Goal: Task Accomplishment & Management: Manage account settings

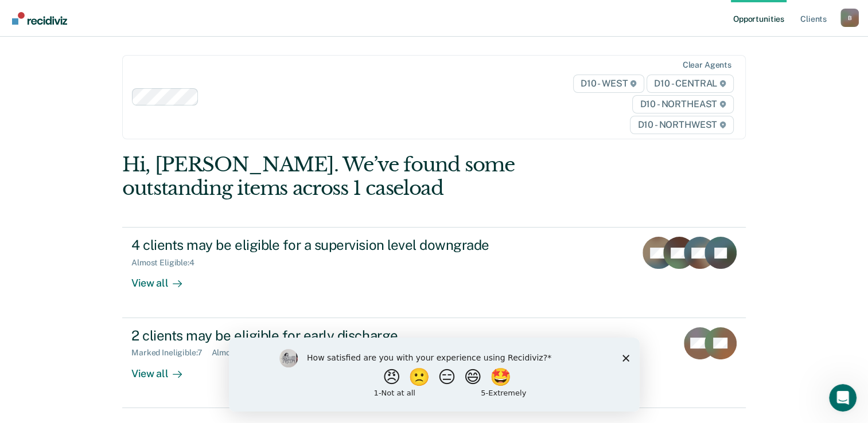
click at [622, 360] on polygon "Close survey" at bounding box center [625, 358] width 7 height 7
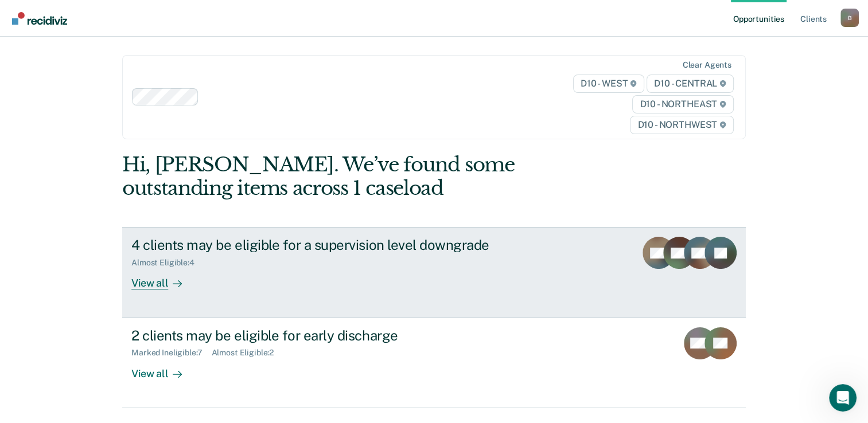
click at [163, 289] on div "View all" at bounding box center [163, 279] width 64 height 22
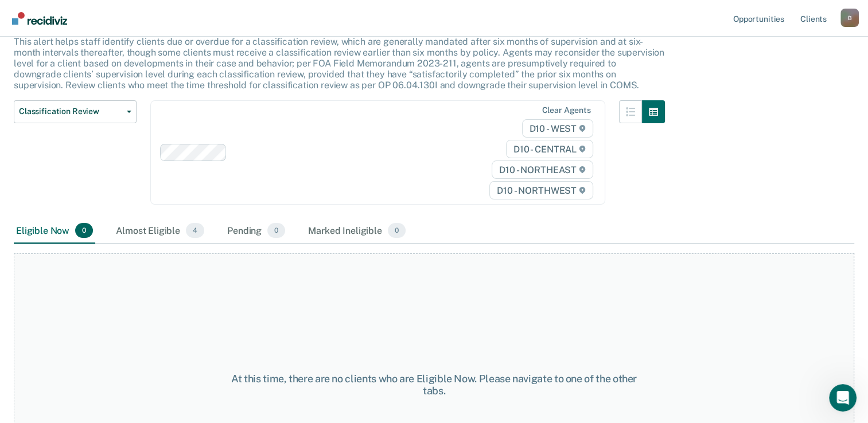
scroll to position [78, 0]
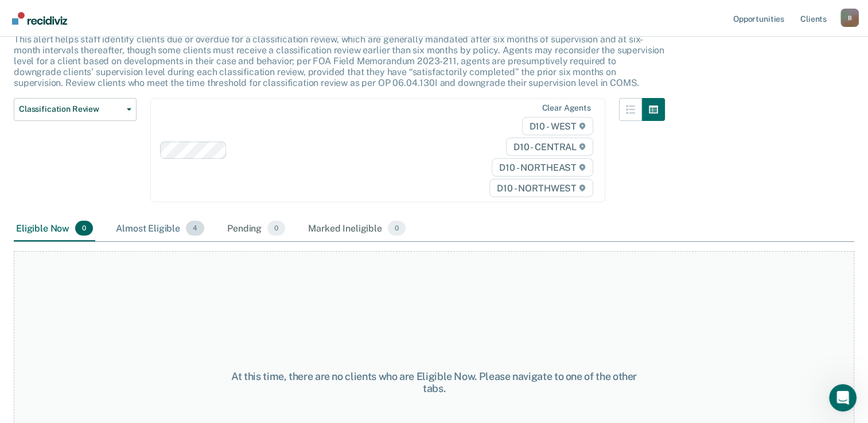
click at [162, 224] on div "Almost Eligible 4" at bounding box center [160, 228] width 93 height 25
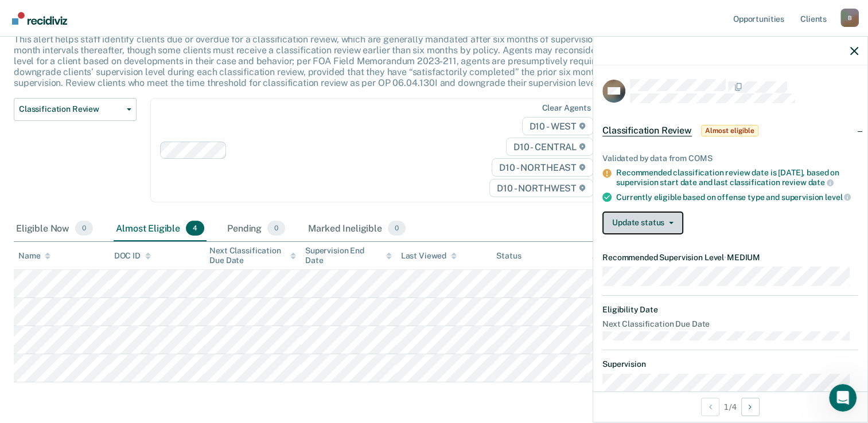
click at [681, 225] on button "Update status" at bounding box center [642, 223] width 81 height 23
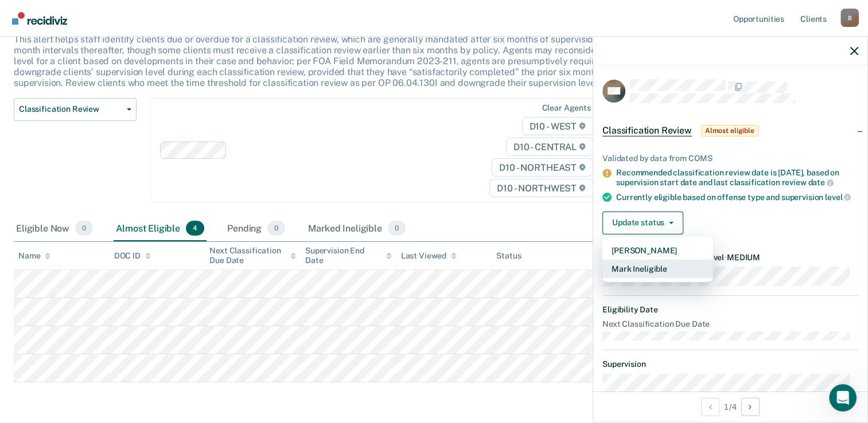
click at [679, 272] on button "Mark Ineligible" at bounding box center [657, 269] width 111 height 18
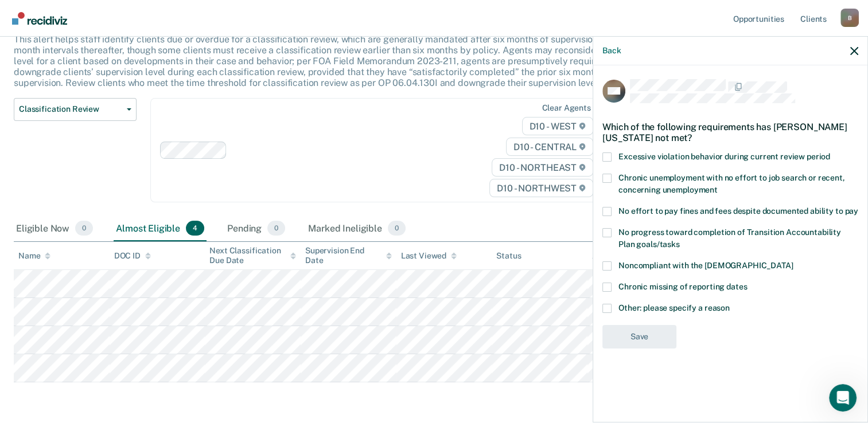
click at [609, 271] on label "Noncompliant with the [DEMOGRAPHIC_DATA]" at bounding box center [730, 268] width 256 height 12
click at [793, 262] on input "Noncompliant with the [DEMOGRAPHIC_DATA]" at bounding box center [793, 262] width 0 height 0
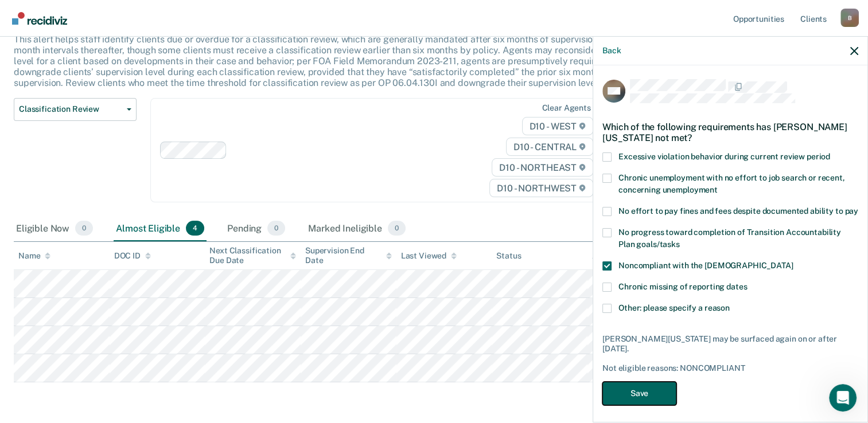
click at [647, 400] on button "Save" at bounding box center [639, 394] width 74 height 24
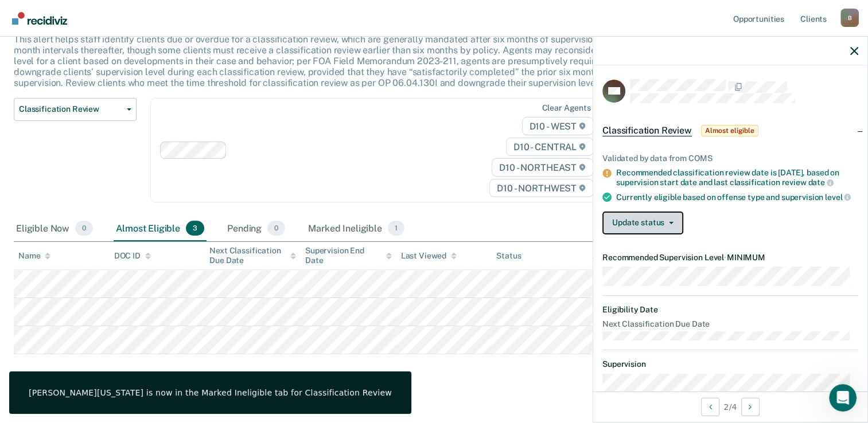
click at [669, 235] on button "Update status" at bounding box center [642, 223] width 81 height 23
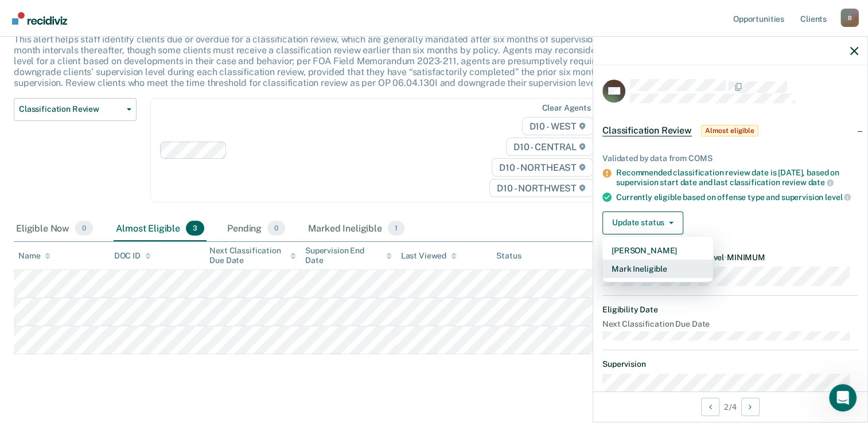
click at [664, 272] on button "Mark Ineligible" at bounding box center [657, 269] width 111 height 18
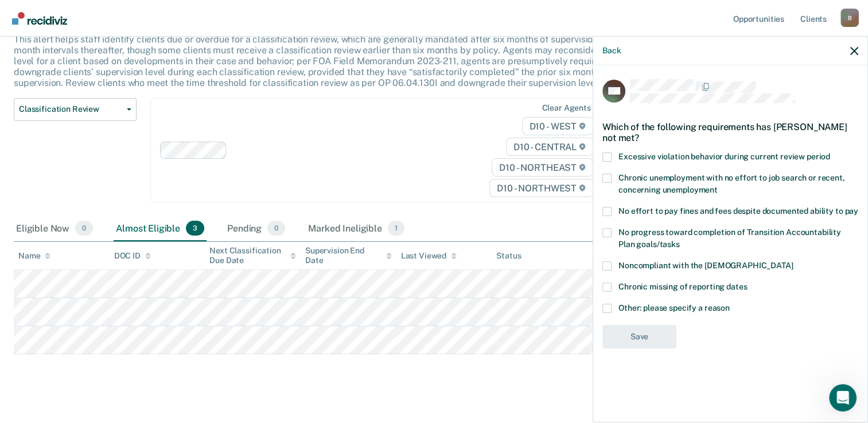
click at [609, 214] on span at bounding box center [606, 211] width 9 height 9
click at [858, 207] on input "No effort to pay fines and fees despite documented ability to pay" at bounding box center [858, 207] width 0 height 0
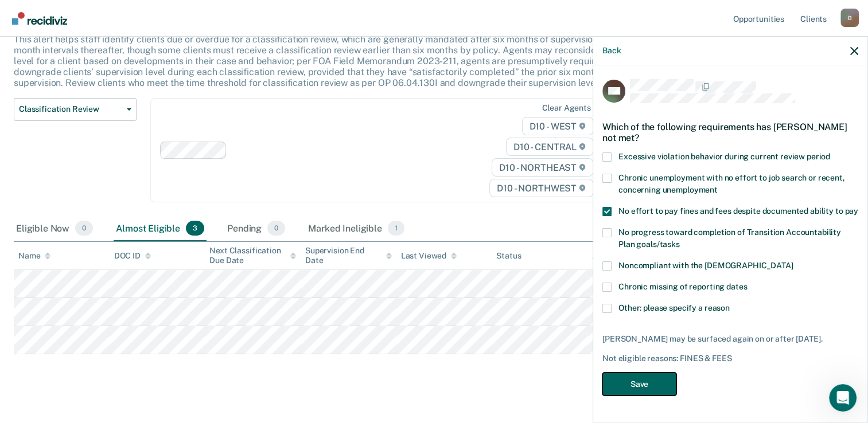
click at [633, 379] on button "Save" at bounding box center [639, 385] width 74 height 24
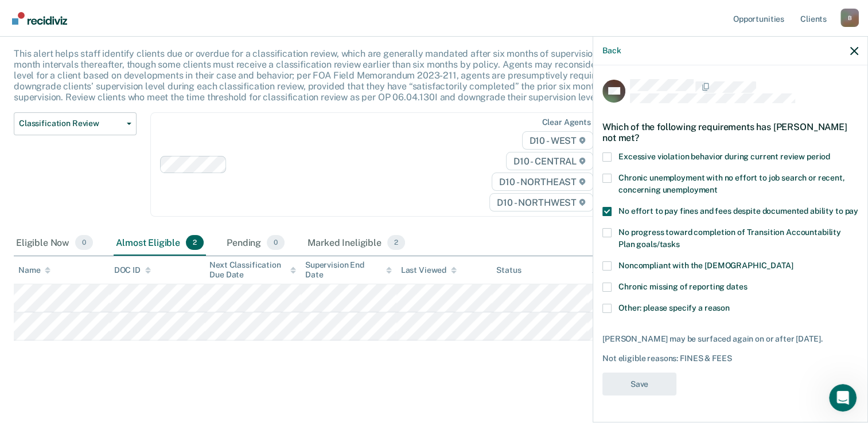
scroll to position [62, 0]
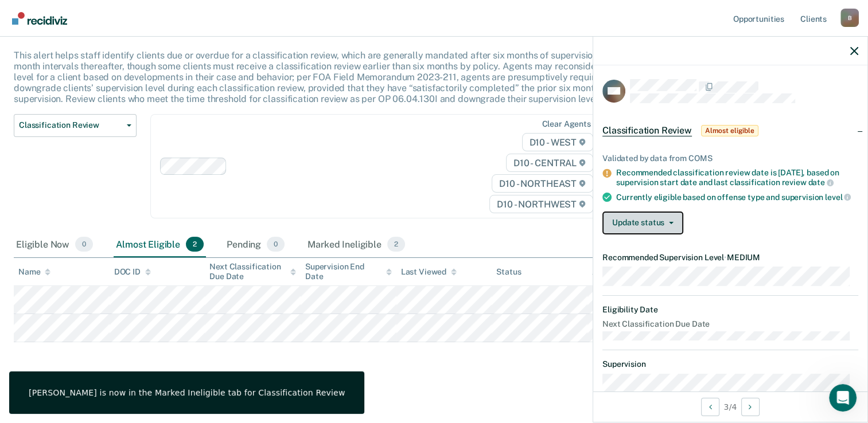
click at [670, 235] on button "Update status" at bounding box center [642, 223] width 81 height 23
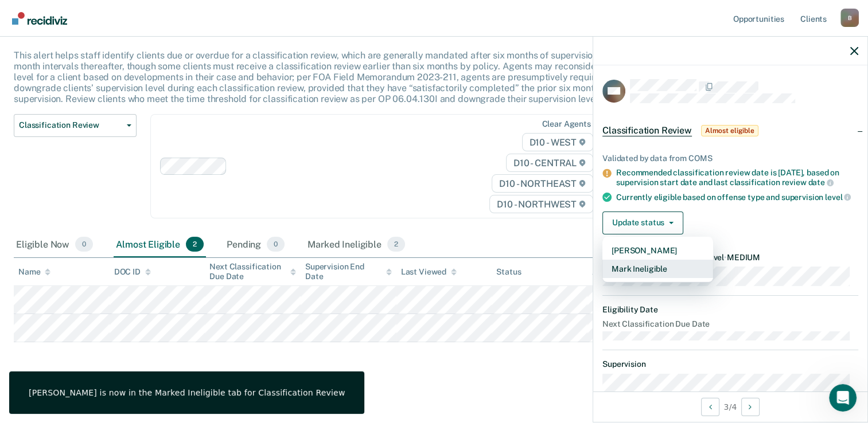
click at [666, 277] on button "Mark Ineligible" at bounding box center [657, 269] width 111 height 18
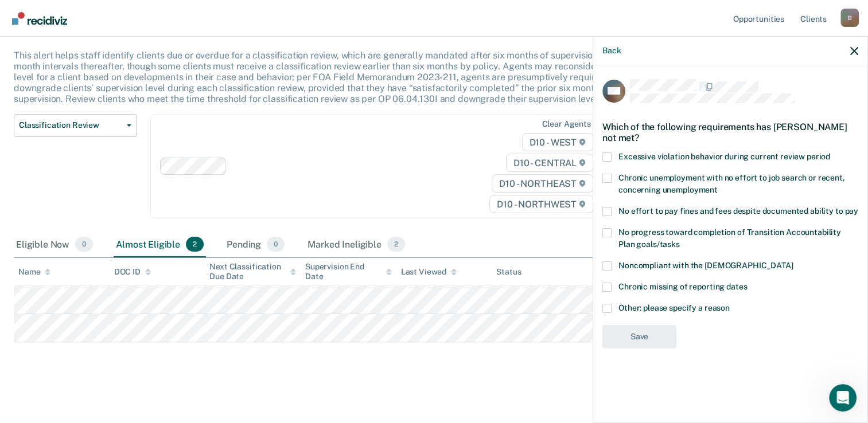
click at [606, 212] on span at bounding box center [606, 211] width 9 height 9
click at [858, 207] on input "No effort to pay fines and fees despite documented ability to pay" at bounding box center [858, 207] width 0 height 0
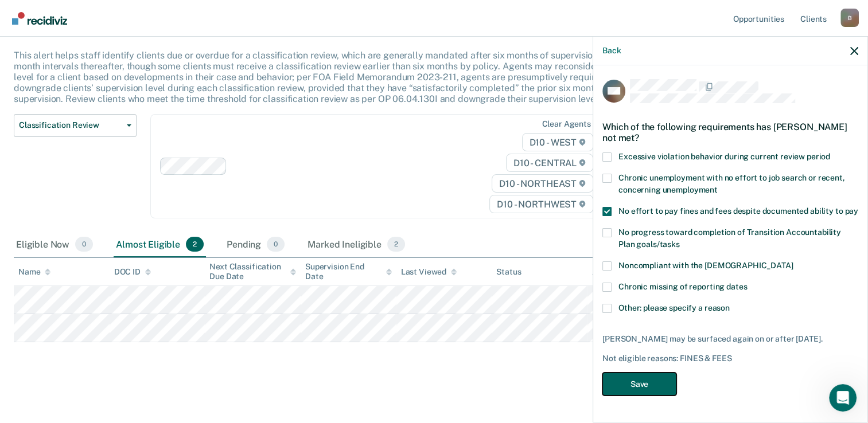
click at [643, 377] on button "Save" at bounding box center [639, 385] width 74 height 24
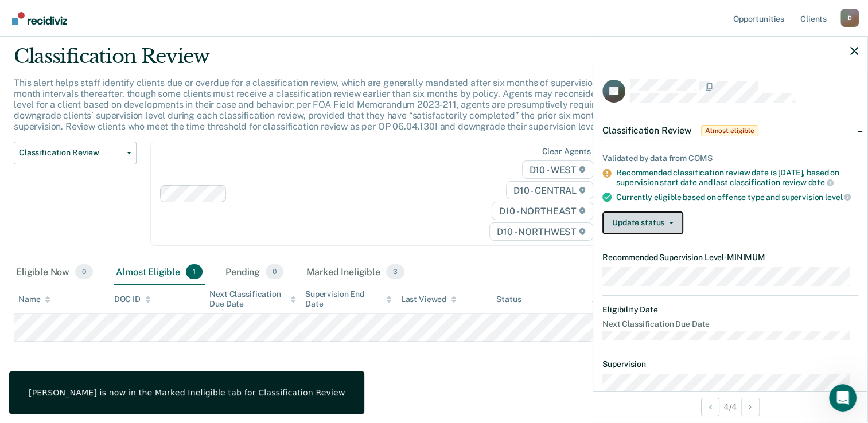
click at [669, 224] on icon "button" at bounding box center [671, 223] width 5 height 2
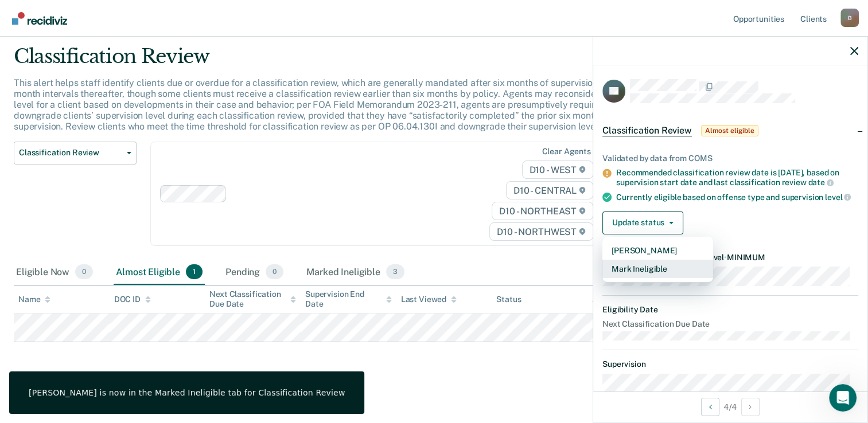
click at [656, 274] on button "Mark Ineligible" at bounding box center [657, 269] width 111 height 18
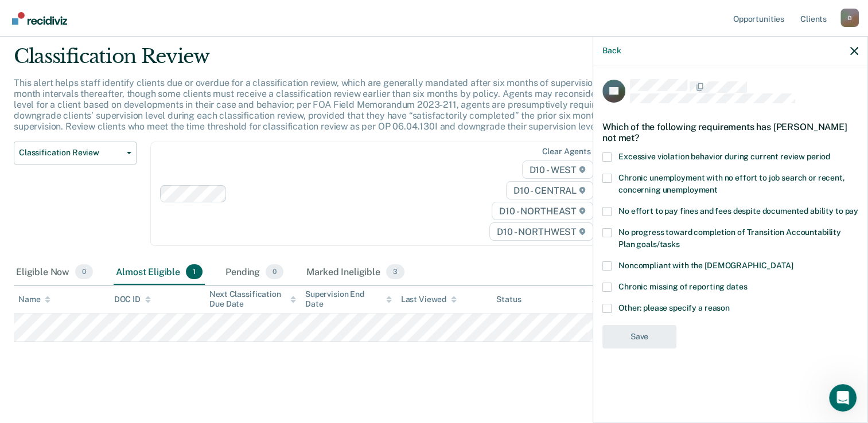
click at [605, 268] on span at bounding box center [606, 266] width 9 height 9
click at [793, 262] on input "Noncompliant with the [DEMOGRAPHIC_DATA]" at bounding box center [793, 262] width 0 height 0
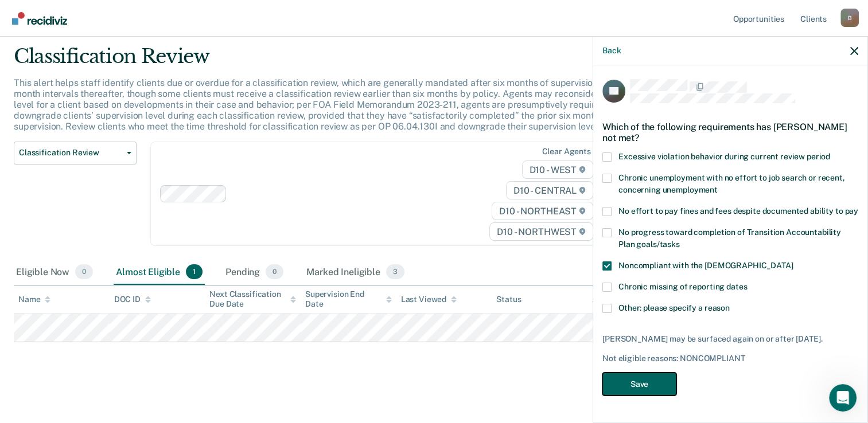
click at [638, 391] on button "Save" at bounding box center [639, 385] width 74 height 24
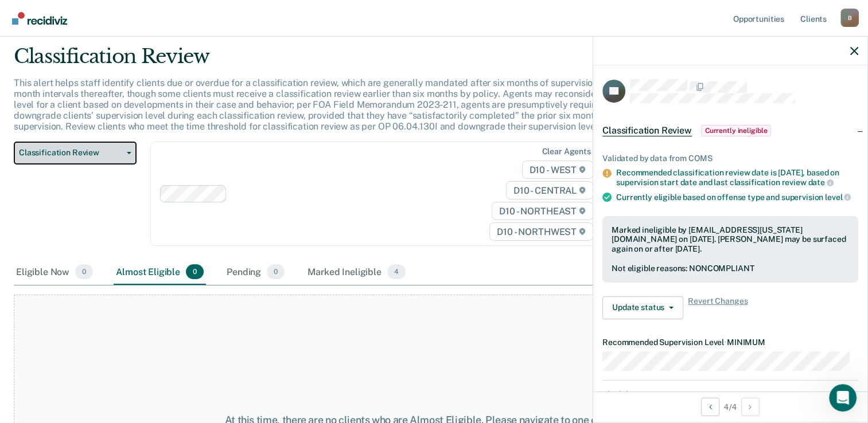
click at [124, 147] on button "Classification Review" at bounding box center [75, 153] width 123 height 23
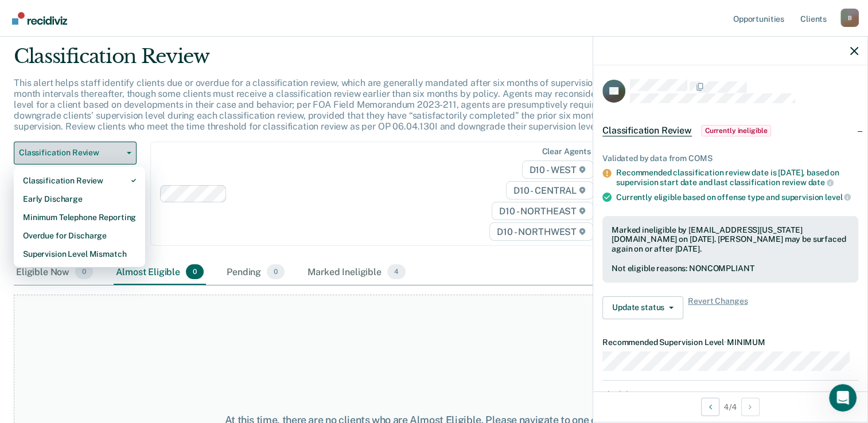
click at [124, 147] on button "Classification Review" at bounding box center [75, 153] width 123 height 23
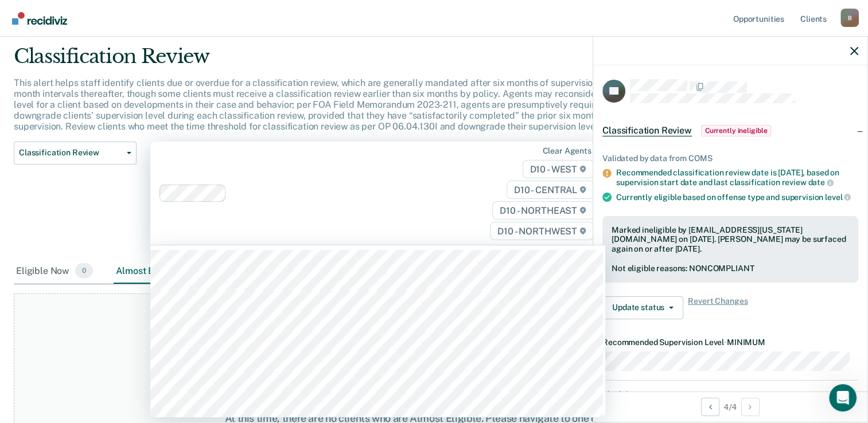
click at [430, 220] on div "Clear agents D10 - WEST D10 - CENTRAL D10 - NORTHEAST D10 - NORTHWEST" at bounding box center [377, 194] width 455 height 104
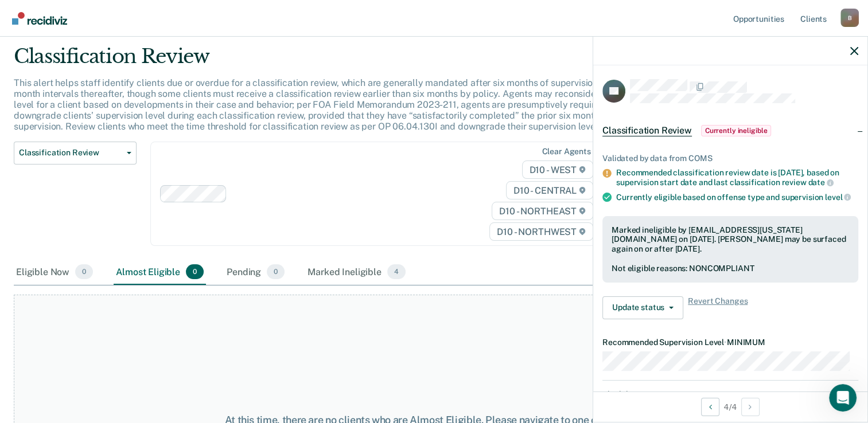
click at [122, 216] on div "Classification Review Classification Review Early Discharge Minimum Telephone R…" at bounding box center [75, 201] width 123 height 119
click at [855, 49] on icon "button" at bounding box center [854, 51] width 8 height 8
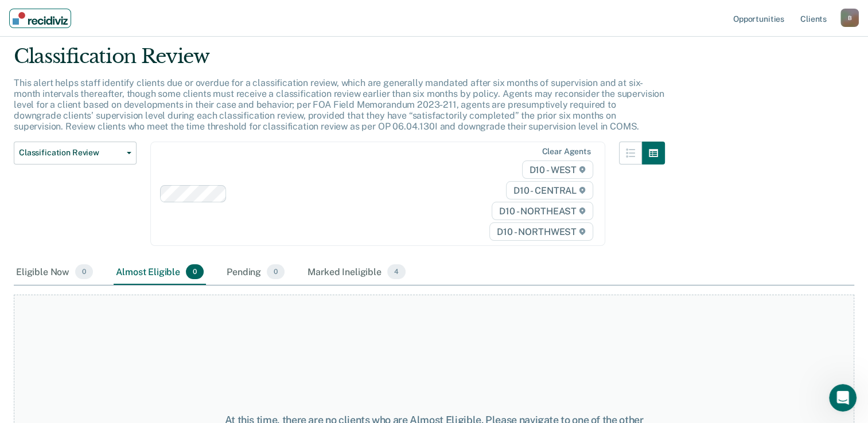
click at [40, 17] on img "Main navigation" at bounding box center [40, 18] width 55 height 13
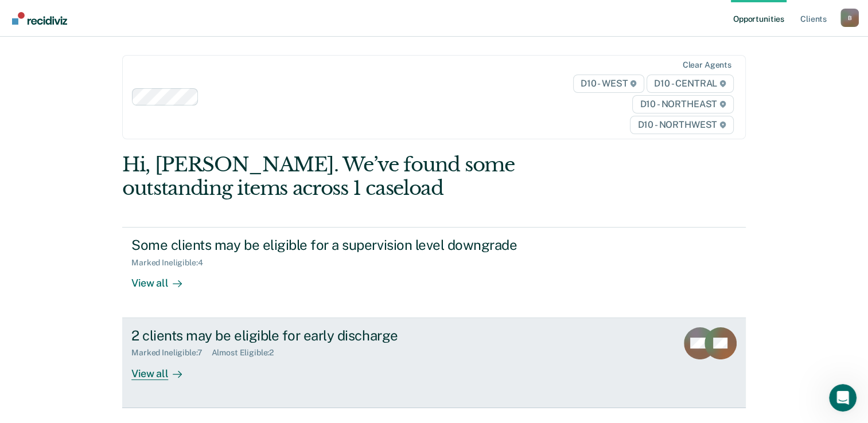
click at [298, 332] on div "2 clients may be eligible for early discharge" at bounding box center [332, 336] width 403 height 17
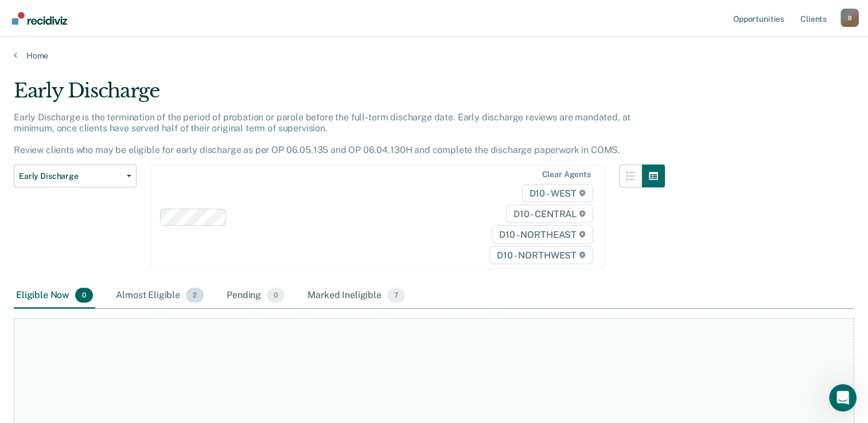
click at [130, 299] on div "Almost Eligible 2" at bounding box center [160, 295] width 92 height 25
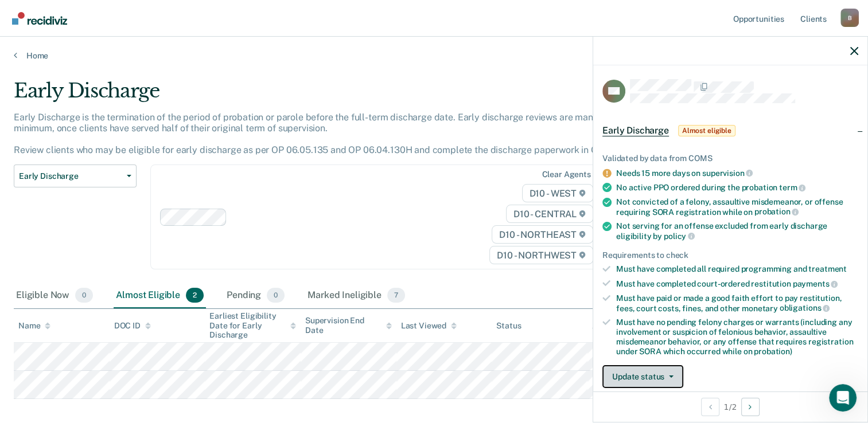
click at [675, 369] on button "Update status" at bounding box center [642, 376] width 81 height 23
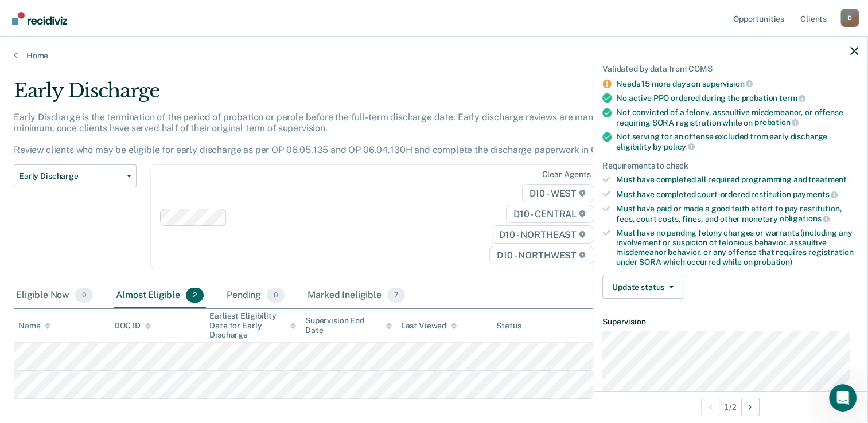
scroll to position [106, 0]
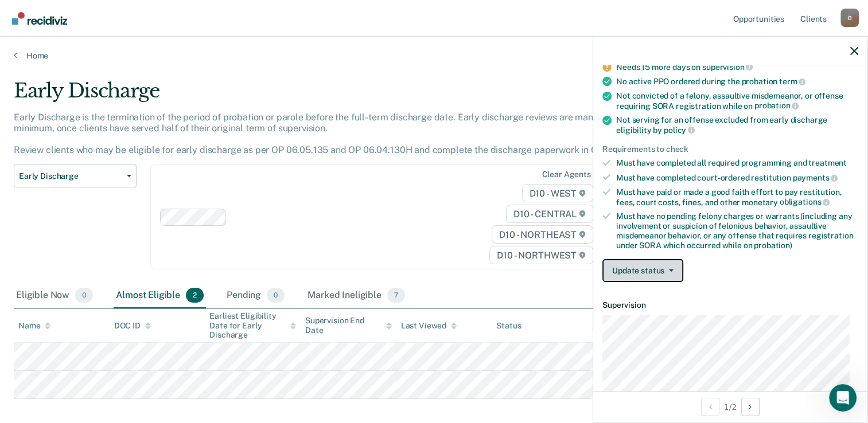
click at [679, 271] on button "Update status" at bounding box center [642, 270] width 81 height 23
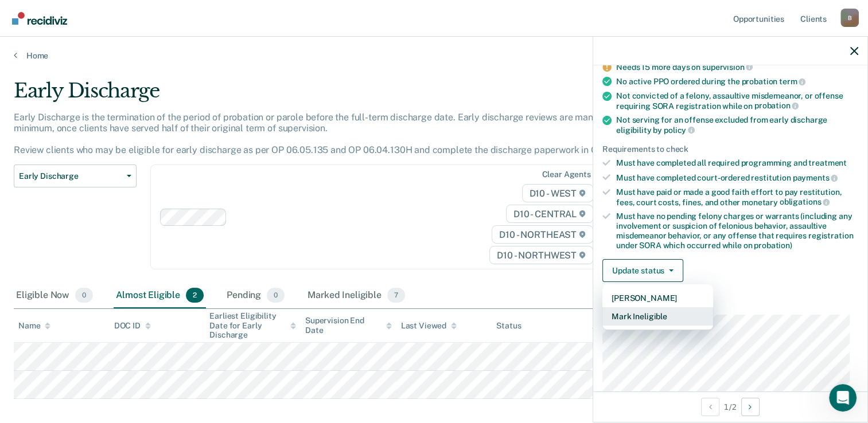
click at [665, 314] on button "Mark Ineligible" at bounding box center [657, 316] width 111 height 18
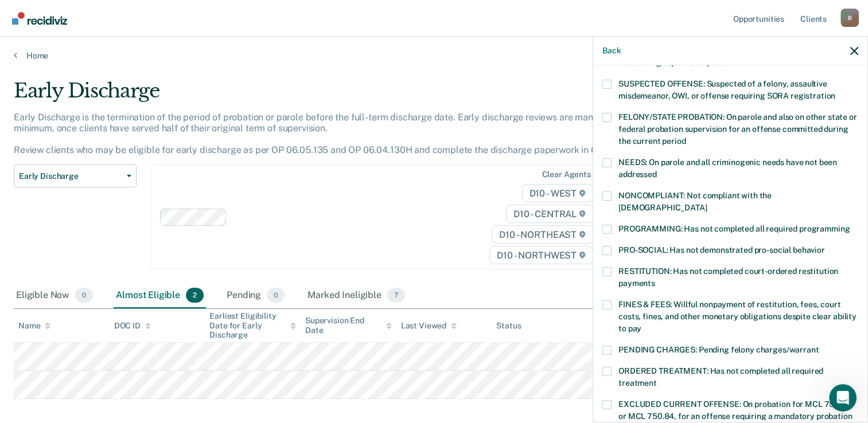
click at [608, 301] on span at bounding box center [606, 305] width 9 height 9
click at [641, 325] on input "FINES & FEES: Willful nonpayment of restitution, fees, court costs, fines, and …" at bounding box center [641, 325] width 0 height 0
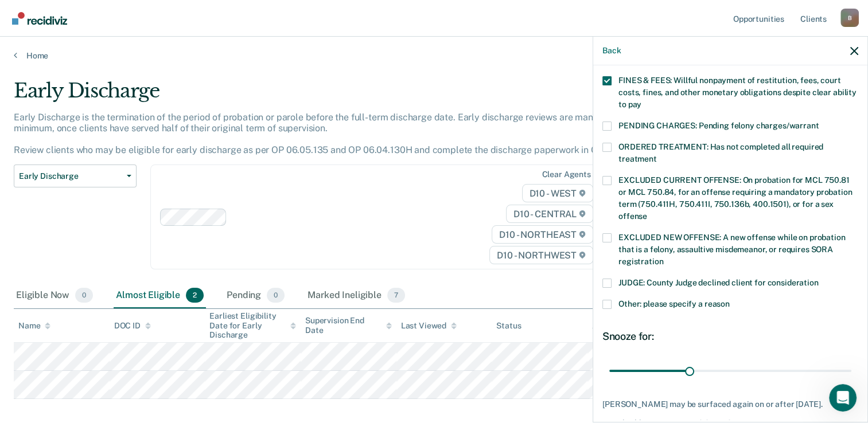
scroll to position [331, 0]
drag, startPoint x: 686, startPoint y: 359, endPoint x: 849, endPoint y: 363, distance: 163.0
type input "90"
click at [849, 363] on input "range" at bounding box center [730, 371] width 242 height 20
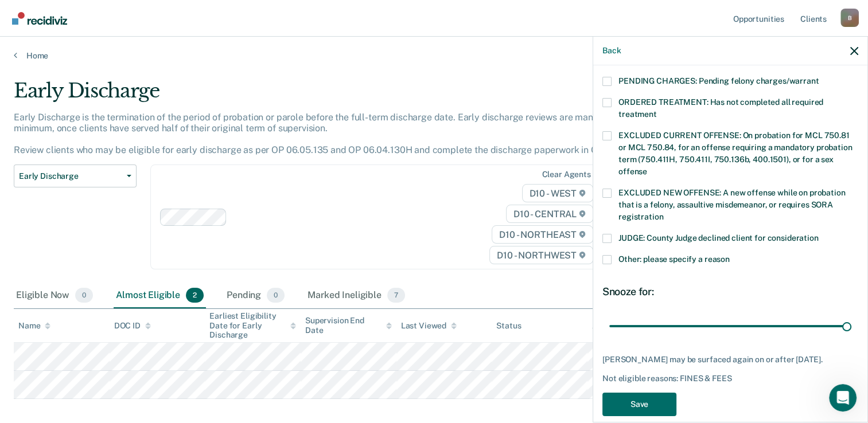
scroll to position [388, 0]
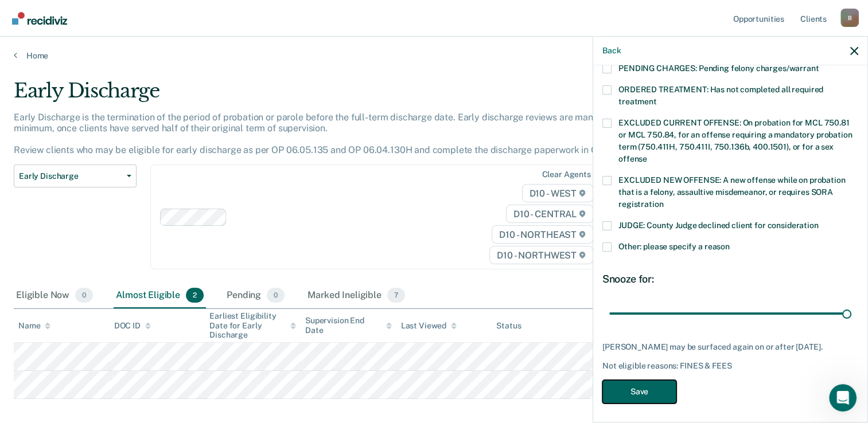
click at [657, 398] on button "Save" at bounding box center [639, 392] width 74 height 24
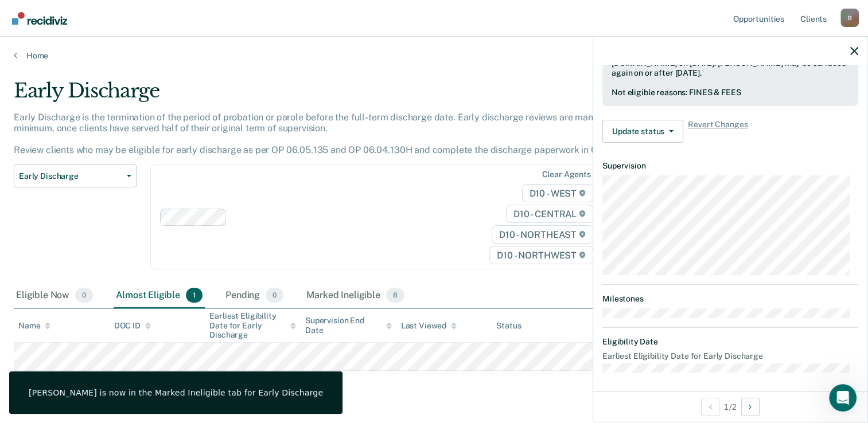
scroll to position [246, 0]
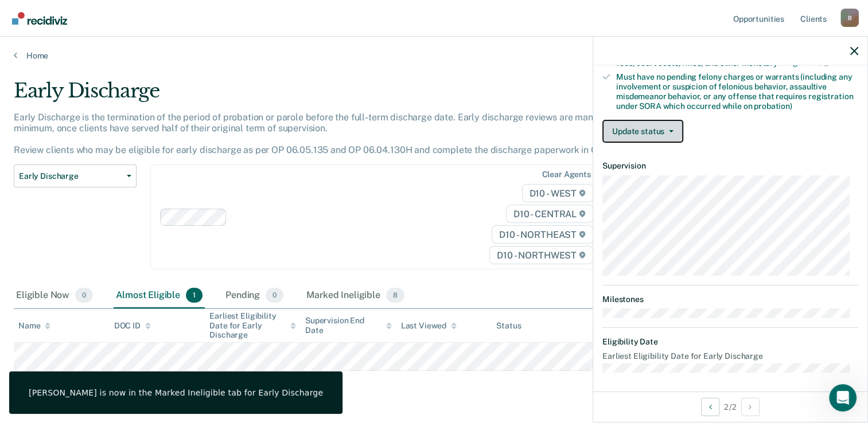
click at [670, 130] on button "Update status" at bounding box center [642, 131] width 81 height 23
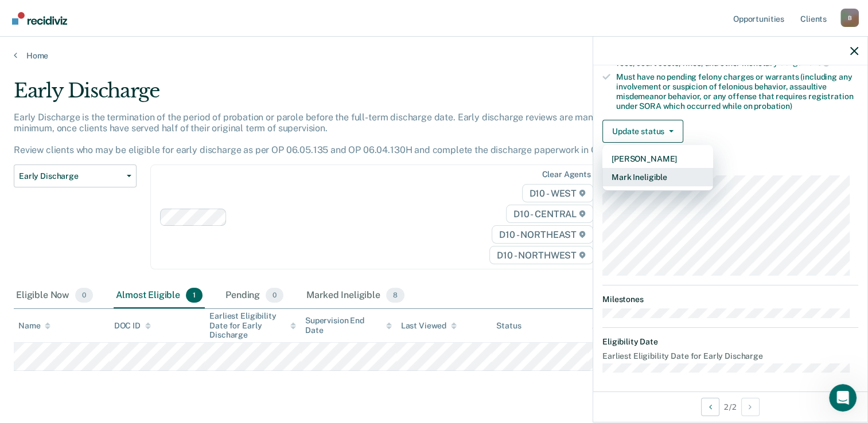
click at [661, 173] on button "Mark Ineligible" at bounding box center [657, 177] width 111 height 18
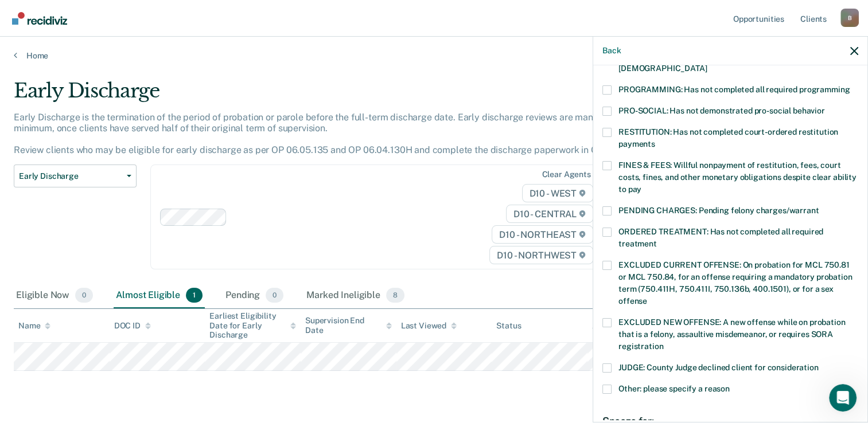
click at [608, 161] on span at bounding box center [606, 165] width 9 height 9
click at [641, 185] on input "FINES & FEES: Willful nonpayment of restitution, fees, court costs, fines, and …" at bounding box center [641, 185] width 0 height 0
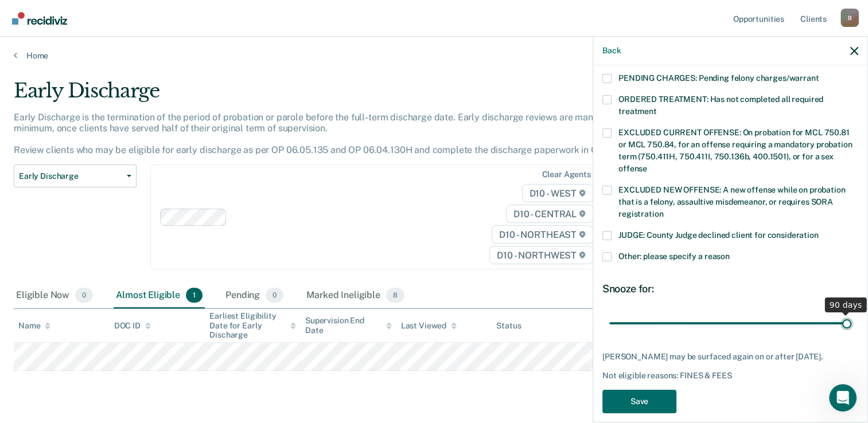
drag, startPoint x: 684, startPoint y: 310, endPoint x: 873, endPoint y: 317, distance: 188.3
type input "90"
click at [851, 317] on input "range" at bounding box center [730, 324] width 242 height 20
click at [661, 396] on button "Save" at bounding box center [639, 402] width 74 height 24
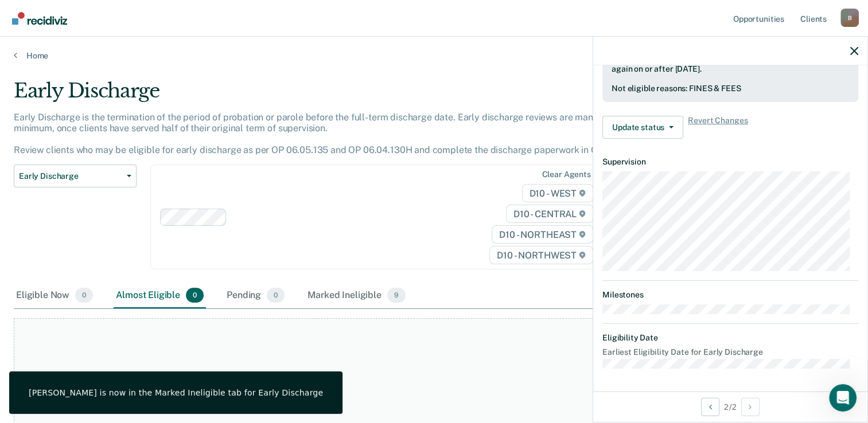
scroll to position [330, 0]
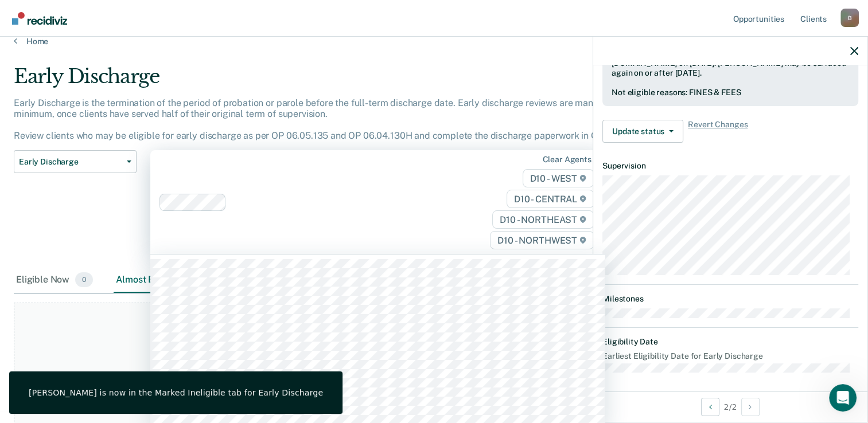
click at [444, 245] on div "Clear agents D10 - WEST D10 - CENTRAL D10 - NORTHEAST D10 - NORTHWEST" at bounding box center [377, 202] width 455 height 104
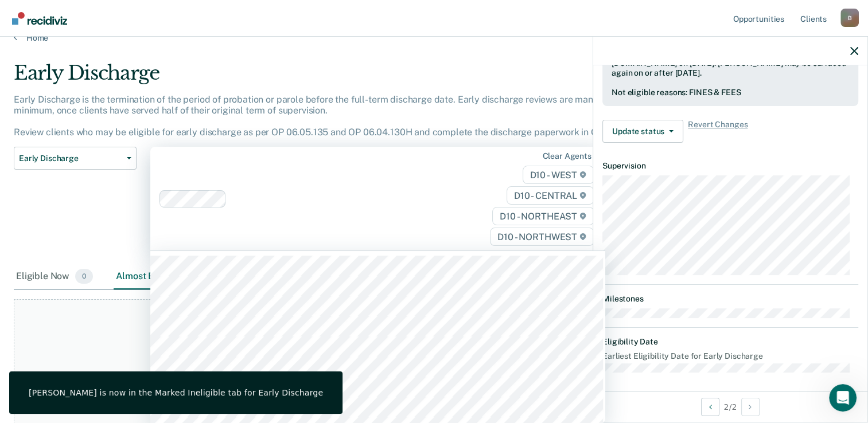
scroll to position [18, 0]
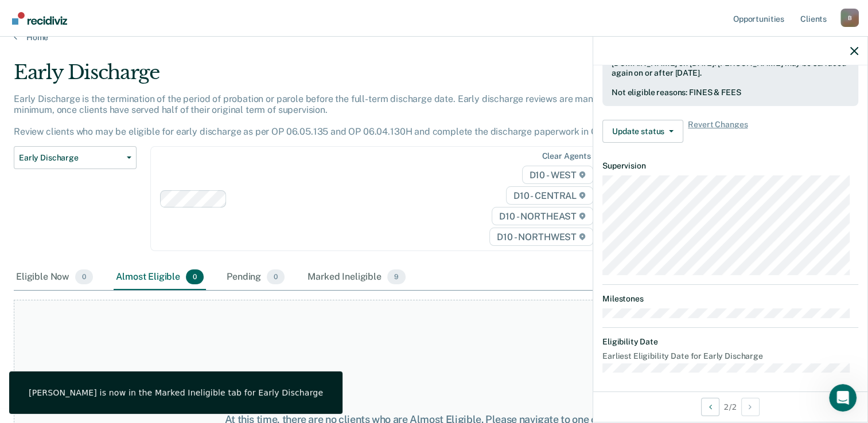
click at [445, 182] on div "Clear agents D10 - WEST D10 - CENTRAL D10 - NORTHEAST D10 - NORTHWEST" at bounding box center [377, 198] width 455 height 105
click at [122, 205] on div "Early Discharge Classification Review Early Discharge Minimum Telephone Reporti…" at bounding box center [75, 205] width 123 height 119
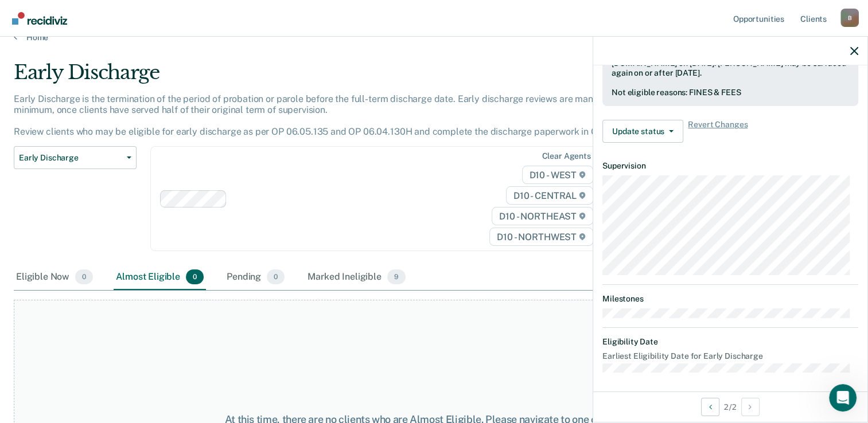
click at [122, 205] on div "Early Discharge Classification Review Early Discharge Minimum Telephone Reporti…" at bounding box center [75, 205] width 123 height 119
click at [854, 48] on icon "button" at bounding box center [854, 51] width 8 height 8
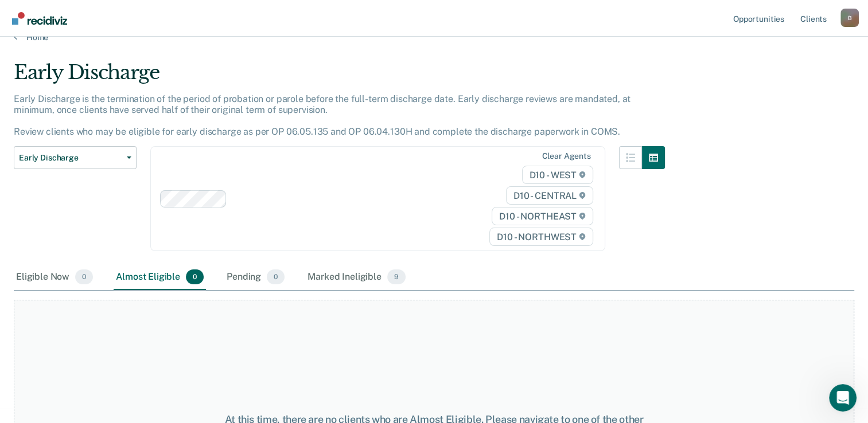
scroll to position [0, 0]
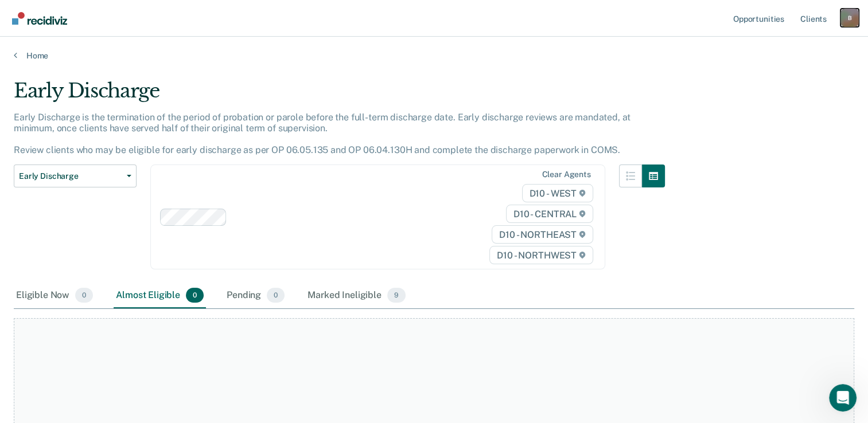
click at [854, 14] on div "B" at bounding box center [849, 18] width 18 height 18
click at [784, 73] on link "Log Out" at bounding box center [803, 76] width 92 height 10
